Goal: Register for event/course

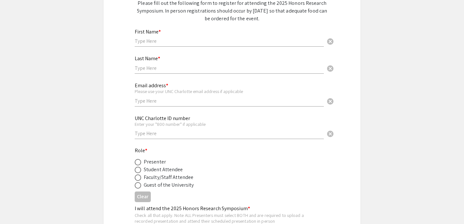
scroll to position [33, 0]
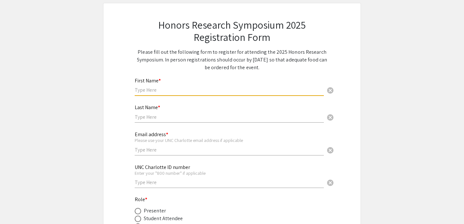
click at [172, 93] on input "text" at bounding box center [229, 90] width 189 height 7
type input "[PERSON_NAME]"
click at [152, 118] on input "text" at bounding box center [229, 117] width 189 height 7
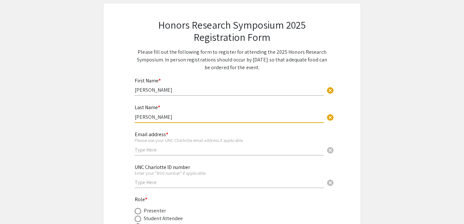
type input "[PERSON_NAME]"
click at [142, 142] on div "Please use your UNC Charlotte email address if applicable" at bounding box center [229, 141] width 189 height 6
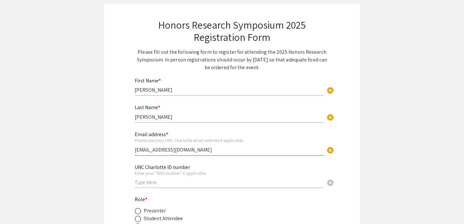
type input "[EMAIL_ADDRESS][DOMAIN_NAME]"
click at [192, 146] on div "Email address * Please use your UNC Charlotte email address if applicable [EMAI…" at bounding box center [229, 140] width 189 height 30
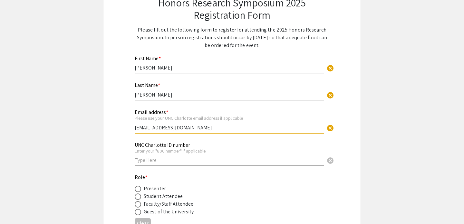
scroll to position [67, 0]
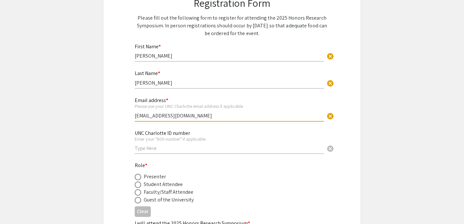
click at [188, 146] on input "text" at bounding box center [229, 148] width 189 height 7
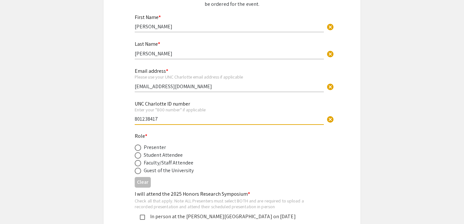
scroll to position [113, 0]
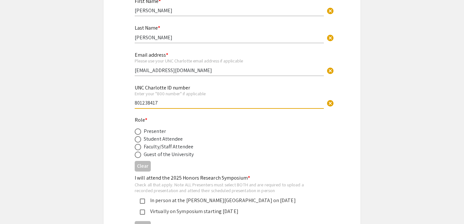
type input "801238417"
click at [155, 132] on div "Presenter" at bounding box center [155, 132] width 22 height 8
click at [136, 132] on span at bounding box center [138, 132] width 6 height 6
click at [136, 132] on input "radio" at bounding box center [138, 132] width 6 height 6
radio input "true"
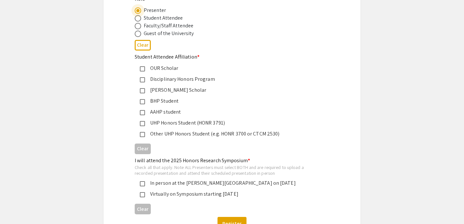
scroll to position [230, 0]
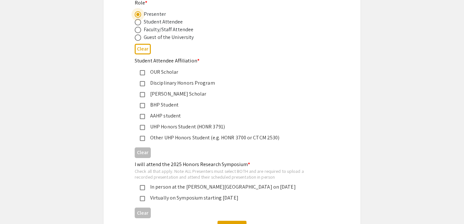
click at [197, 62] on span "*" at bounding box center [198, 60] width 2 height 7
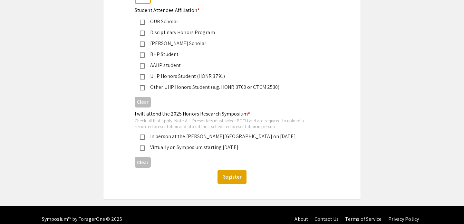
scroll to position [289, 0]
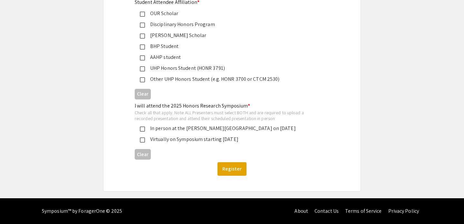
click at [163, 130] on div "In person at the [PERSON_NAME][GEOGRAPHIC_DATA] on [DATE]" at bounding box center [229, 129] width 169 height 8
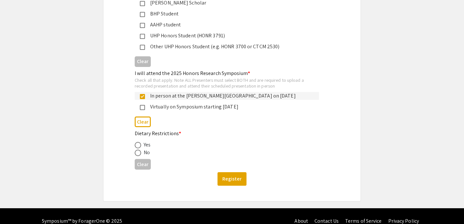
scroll to position [332, 0]
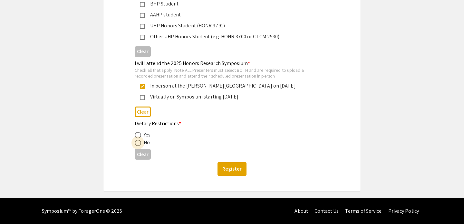
click at [137, 144] on span at bounding box center [138, 143] width 6 height 6
click at [137, 144] on input "radio" at bounding box center [138, 143] width 6 height 6
radio input "true"
click at [227, 163] on button "Register" at bounding box center [232, 169] width 29 height 14
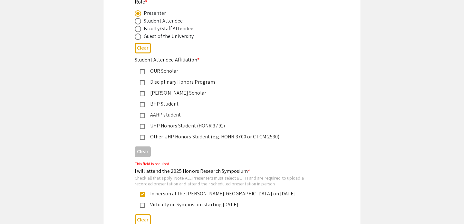
scroll to position [231, 0]
click at [142, 137] on mat-pseudo-checkbox at bounding box center [142, 137] width 5 height 5
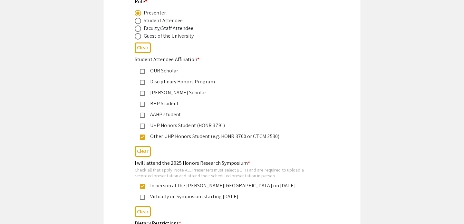
click at [231, 108] on div "BHP Student" at bounding box center [229, 104] width 169 height 8
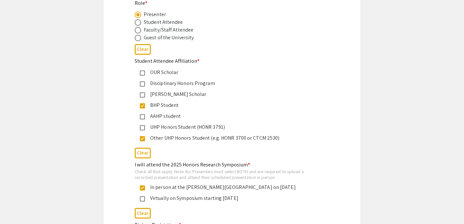
click at [144, 108] on mat-pseudo-checkbox at bounding box center [142, 105] width 5 height 5
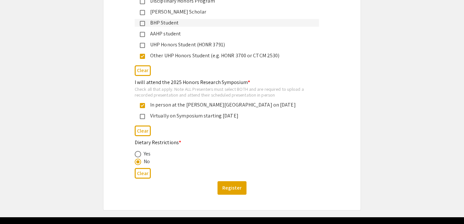
scroll to position [332, 0]
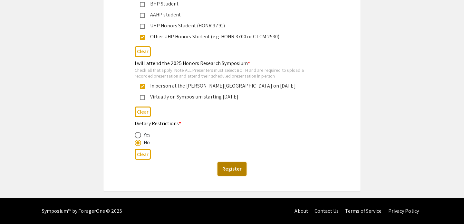
click at [227, 168] on button "Register" at bounding box center [232, 169] width 29 height 14
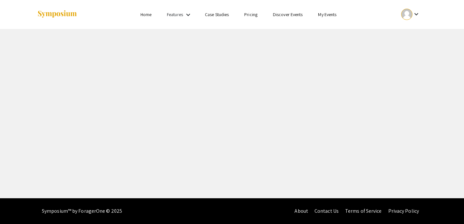
click at [416, 17] on mat-icon "keyboard_arrow_down" at bounding box center [417, 14] width 8 height 8
click at [413, 50] on button "My Submissions" at bounding box center [415, 47] width 40 height 15
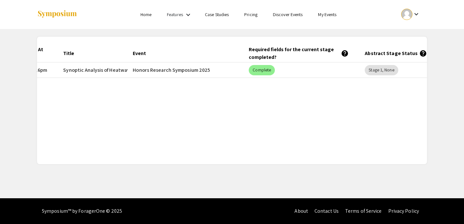
scroll to position [0, 54]
click at [379, 72] on mat-chip "Stage 1, None" at bounding box center [381, 70] width 33 height 10
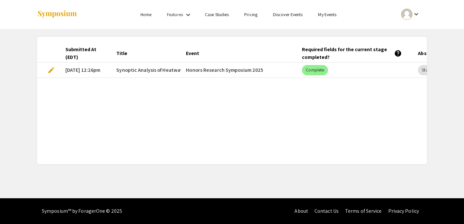
click at [54, 66] on span "edit" at bounding box center [51, 70] width 8 height 8
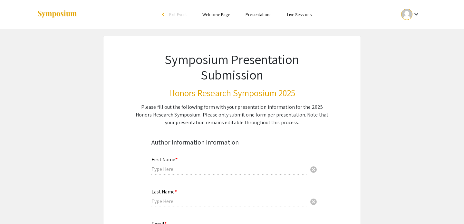
type input "[PERSON_NAME]"
type input "[EMAIL_ADDRESS][DOMAIN_NAME]"
radio input "true"
type input "[PERSON_NAME]"
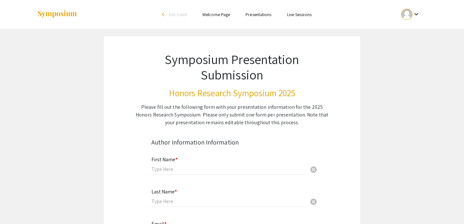
type input "mdeastin@charlotte.edu"
radio input "true"
type input "I have no course conflicts for Friday, November 21 and expect to be available t…"
